Goal: Task Accomplishment & Management: Manage account settings

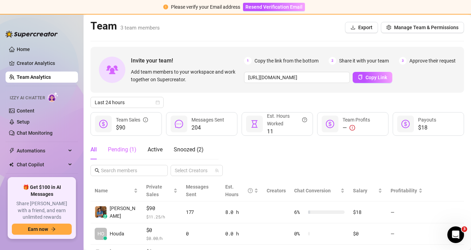
scroll to position [37, 0]
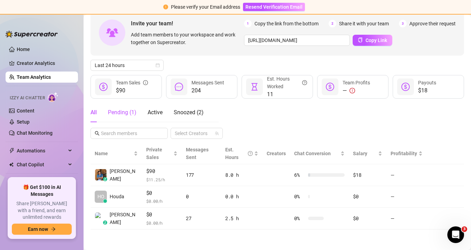
click at [126, 113] on div "Pending ( 1 )" at bounding box center [122, 113] width 29 height 8
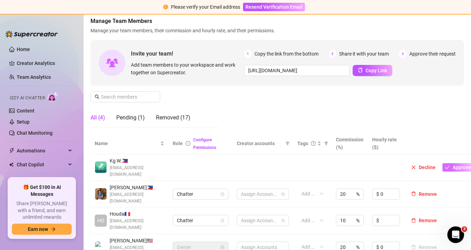
scroll to position [37, 0]
click at [454, 165] on span "Approve" at bounding box center [461, 168] width 18 height 6
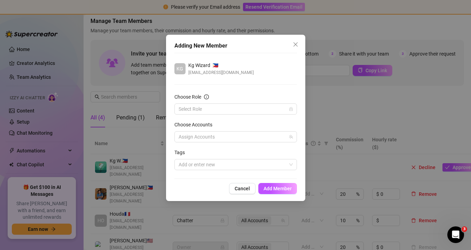
click at [261, 116] on form "Choose Role Select Role Choose Accounts Assign Accounts Tags Add or enter new" at bounding box center [235, 131] width 122 height 77
click at [262, 111] on input "Choose Role" at bounding box center [232, 109] width 108 height 10
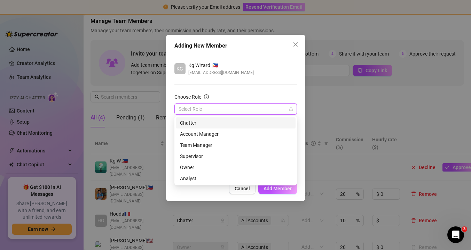
click at [232, 126] on div "Chatter" at bounding box center [235, 123] width 111 height 8
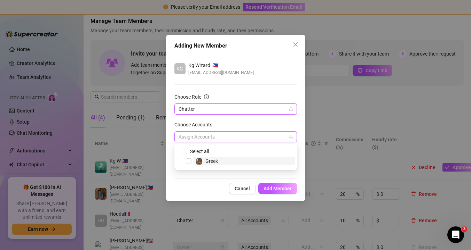
click at [226, 137] on div at bounding box center [232, 137] width 112 height 10
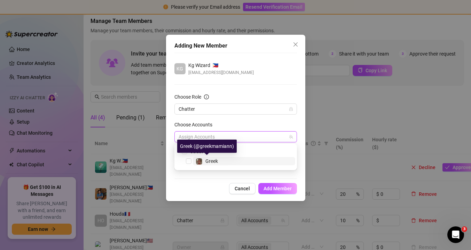
click at [216, 162] on span "Greek" at bounding box center [211, 162] width 13 height 6
checkbox input "true"
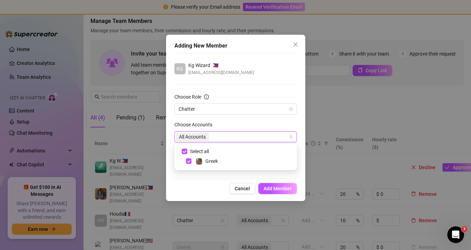
click at [196, 175] on div "KG Kg Wizard 🇵🇭 [EMAIL_ADDRESS][DOMAIN_NAME] Choose Role Chatter Choose Account…" at bounding box center [235, 116] width 122 height 126
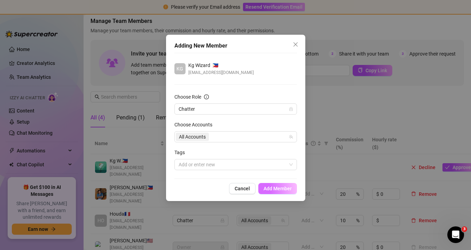
click at [288, 187] on span "Add Member" at bounding box center [277, 189] width 28 height 6
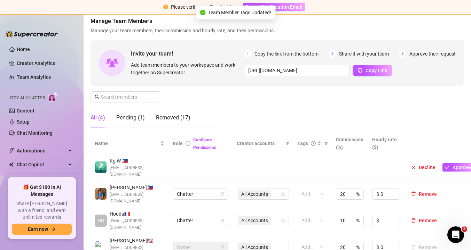
click at [99, 117] on div "All (4)" at bounding box center [97, 118] width 15 height 8
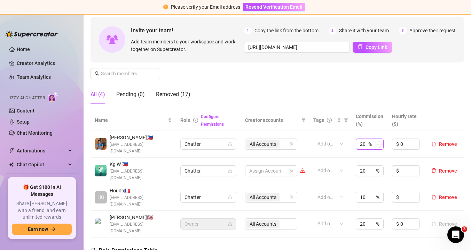
scroll to position [63, 0]
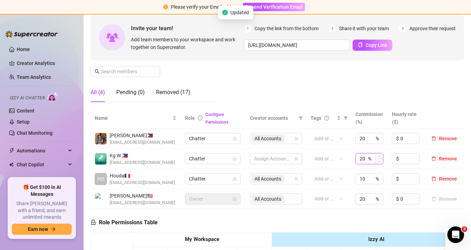
click at [366, 160] on input "20" at bounding box center [362, 159] width 7 height 10
type input "2"
type input "10"
click at [444, 102] on div "Manage Team Members Manage your team members, their commission and hourly rate,…" at bounding box center [276, 50] width 373 height 116
click at [441, 103] on div "Manage Team Members Manage your team members, their commission and hourly rate,…" at bounding box center [276, 50] width 373 height 116
